Goal: Check status

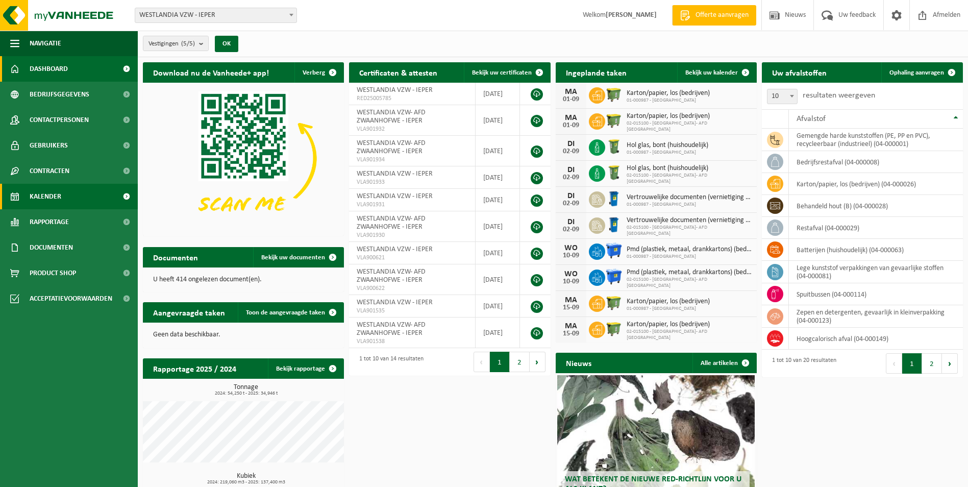
click at [38, 198] on span "Kalender" at bounding box center [46, 197] width 32 height 26
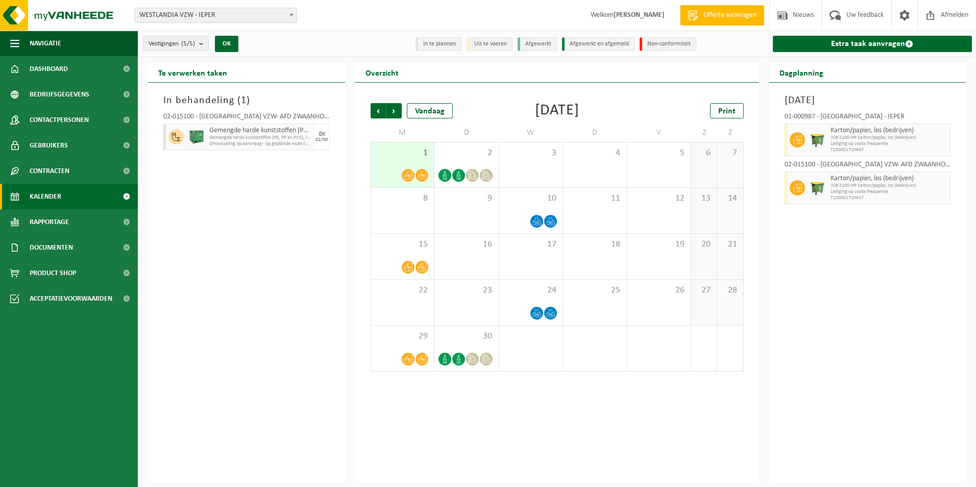
click at [424, 174] on icon at bounding box center [422, 175] width 9 height 9
click at [425, 174] on icon at bounding box center [422, 175] width 9 height 9
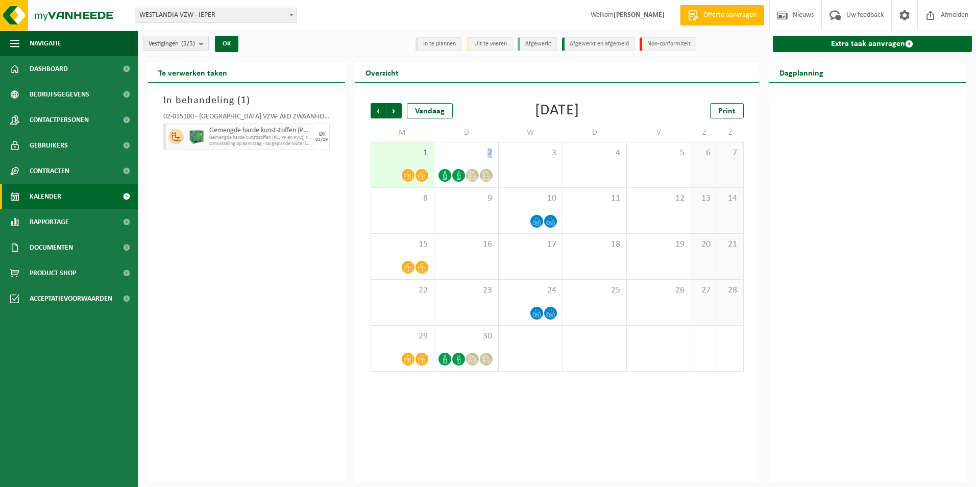
click at [425, 174] on icon at bounding box center [422, 175] width 9 height 9
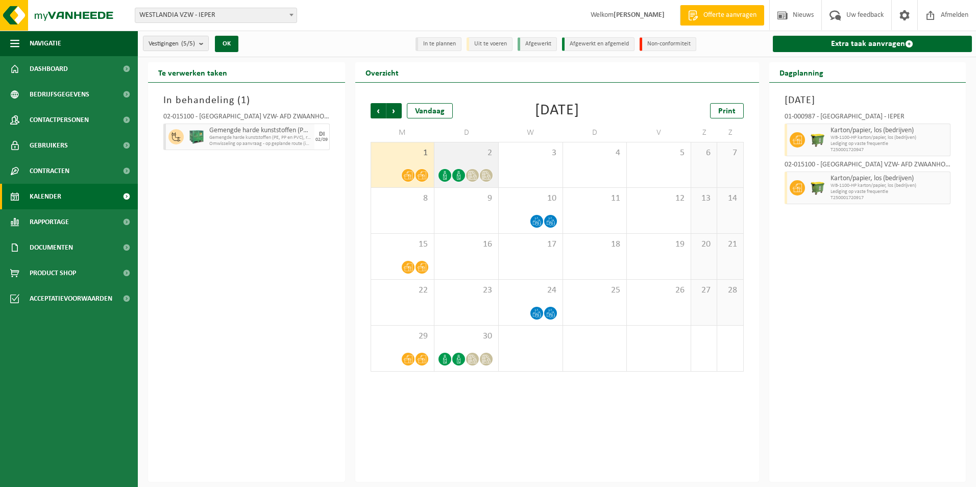
click at [479, 175] on div at bounding box center [486, 175] width 14 height 14
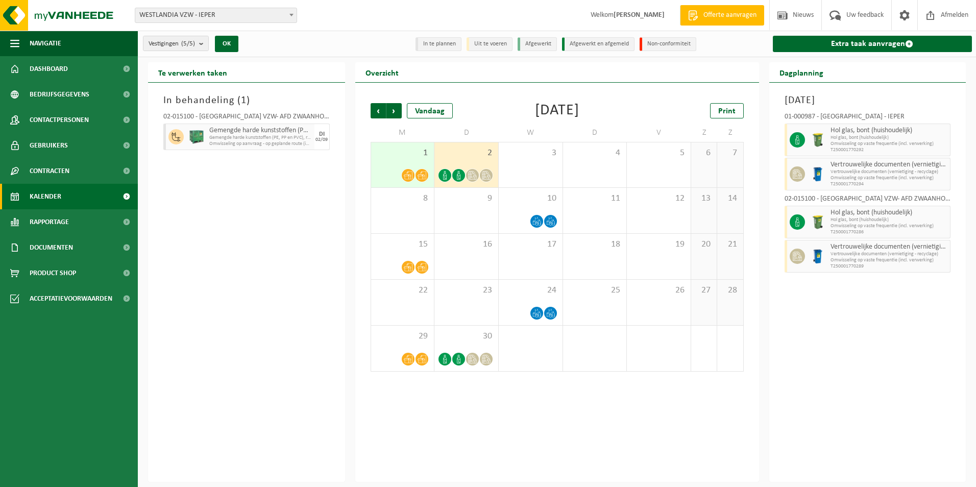
click at [302, 195] on div "In behandeling ( 1 ) 02-015100 - [GEOGRAPHIC_DATA]- AFD [GEOGRAPHIC_DATA] - IEP…" at bounding box center [246, 282] width 197 height 399
click at [380, 108] on span "Vorige" at bounding box center [378, 110] width 15 height 15
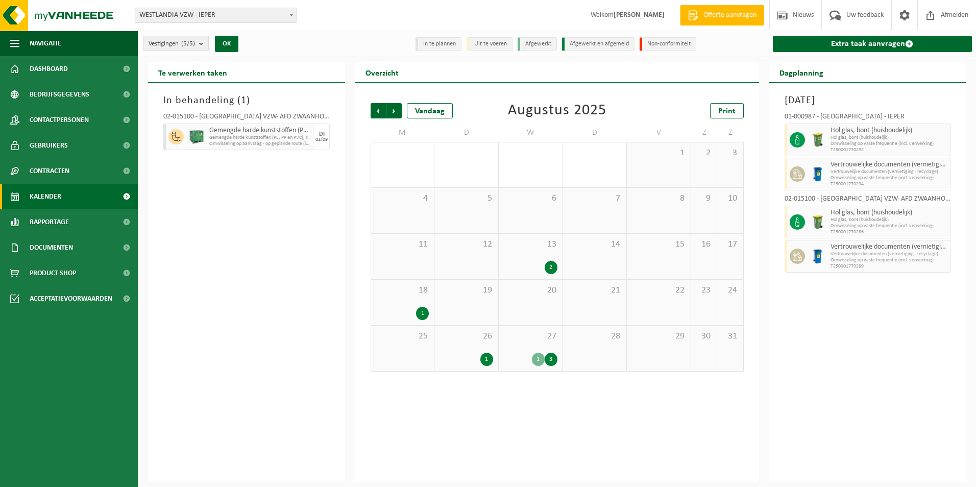
click at [542, 359] on div "1" at bounding box center [538, 359] width 13 height 13
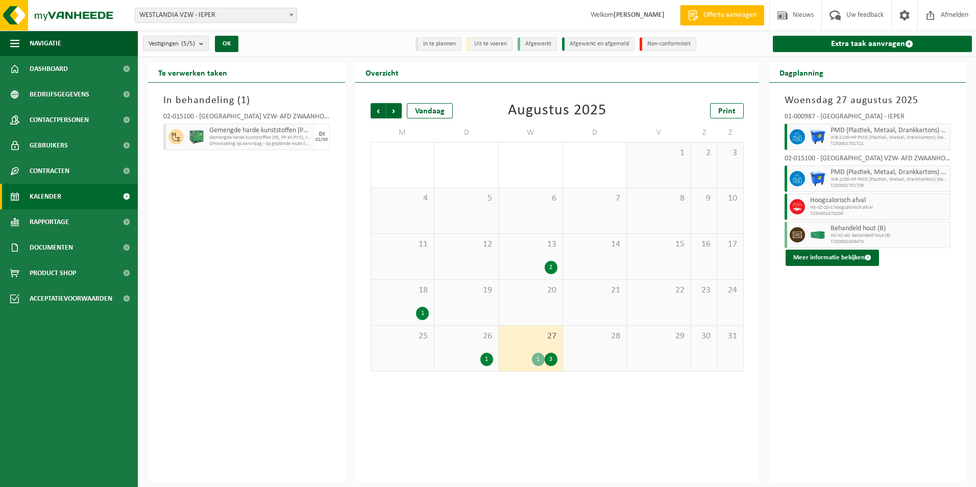
click at [847, 230] on span "Behandeld hout (B)" at bounding box center [888, 229] width 117 height 8
drag, startPoint x: 847, startPoint y: 230, endPoint x: 847, endPoint y: 271, distance: 40.8
click at [847, 271] on div "[DATE] 01-000987 - [GEOGRAPHIC_DATA] - IEPER PMD (Plastiek, Metaal, Drankkarton…" at bounding box center [867, 282] width 197 height 399
click at [856, 254] on button "Meer informatie bekijken" at bounding box center [832, 258] width 93 height 16
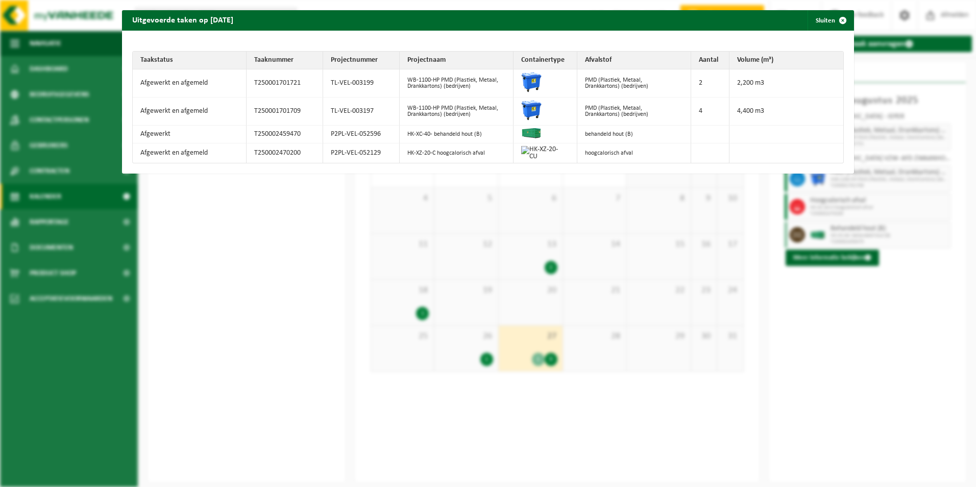
click at [536, 149] on img at bounding box center [542, 153] width 43 height 14
click at [837, 18] on span "button" at bounding box center [842, 20] width 20 height 20
